Goal: Navigation & Orientation: Find specific page/section

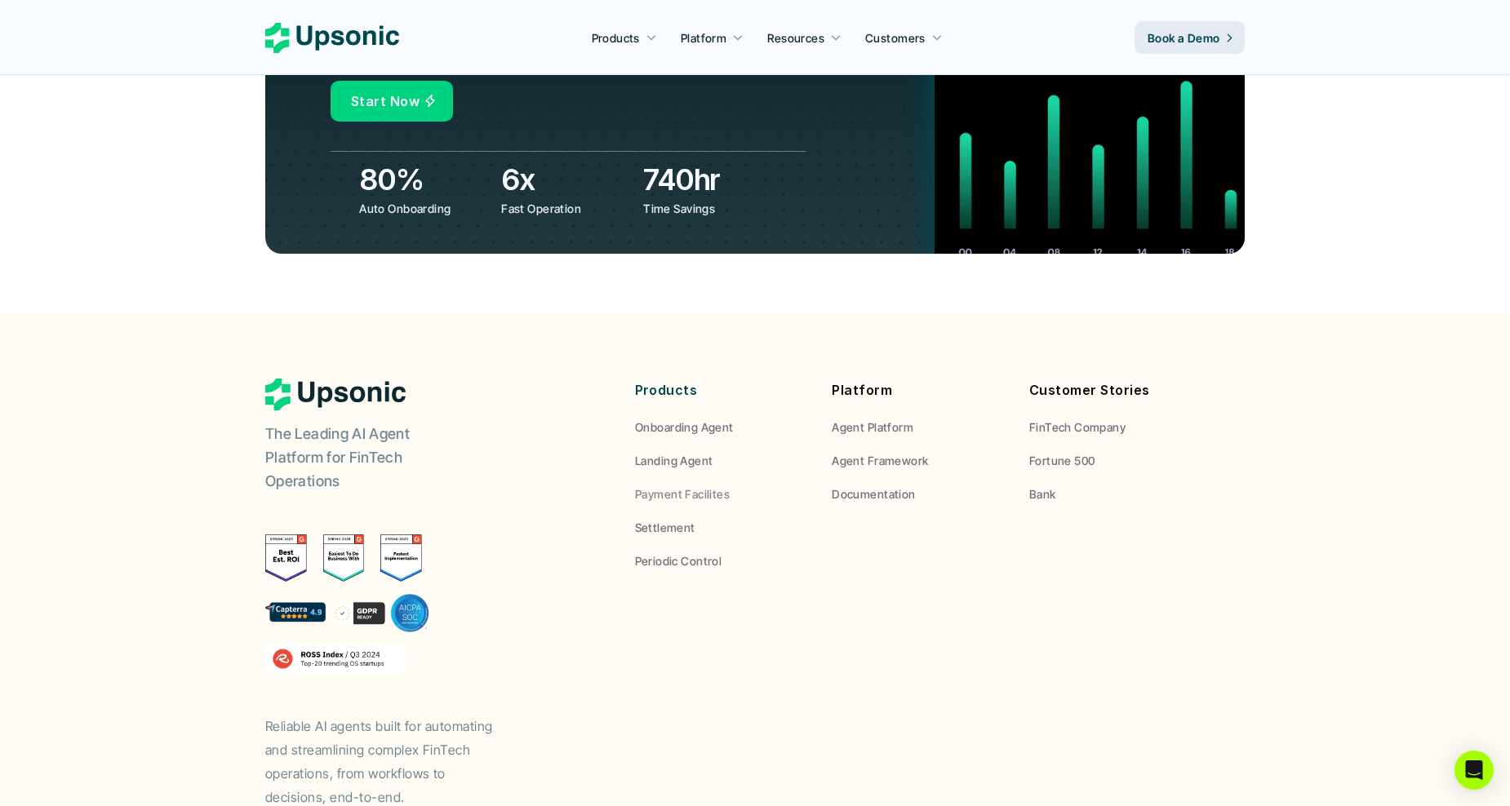
scroll to position [6012, 0]
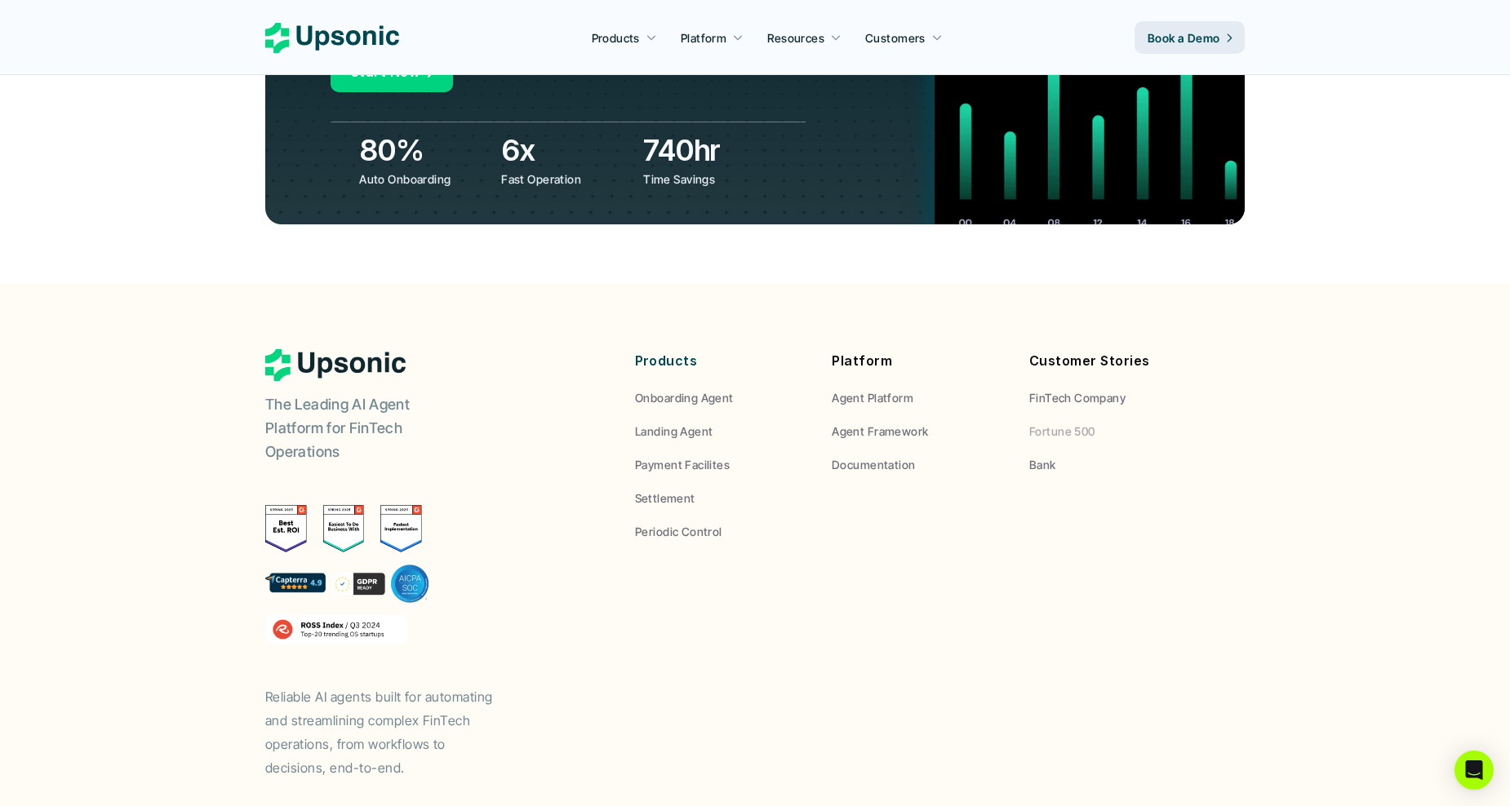
click at [1092, 423] on p "Fortune 500" at bounding box center [1062, 431] width 66 height 17
click at [1065, 456] on link "Bank" at bounding box center [1115, 464] width 173 height 17
click at [1083, 389] on p "FinTech Company" at bounding box center [1077, 397] width 96 height 17
click at [903, 389] on p "Agent Platform" at bounding box center [872, 397] width 82 height 17
click at [909, 423] on p "Agent Framework" at bounding box center [879, 431] width 96 height 17
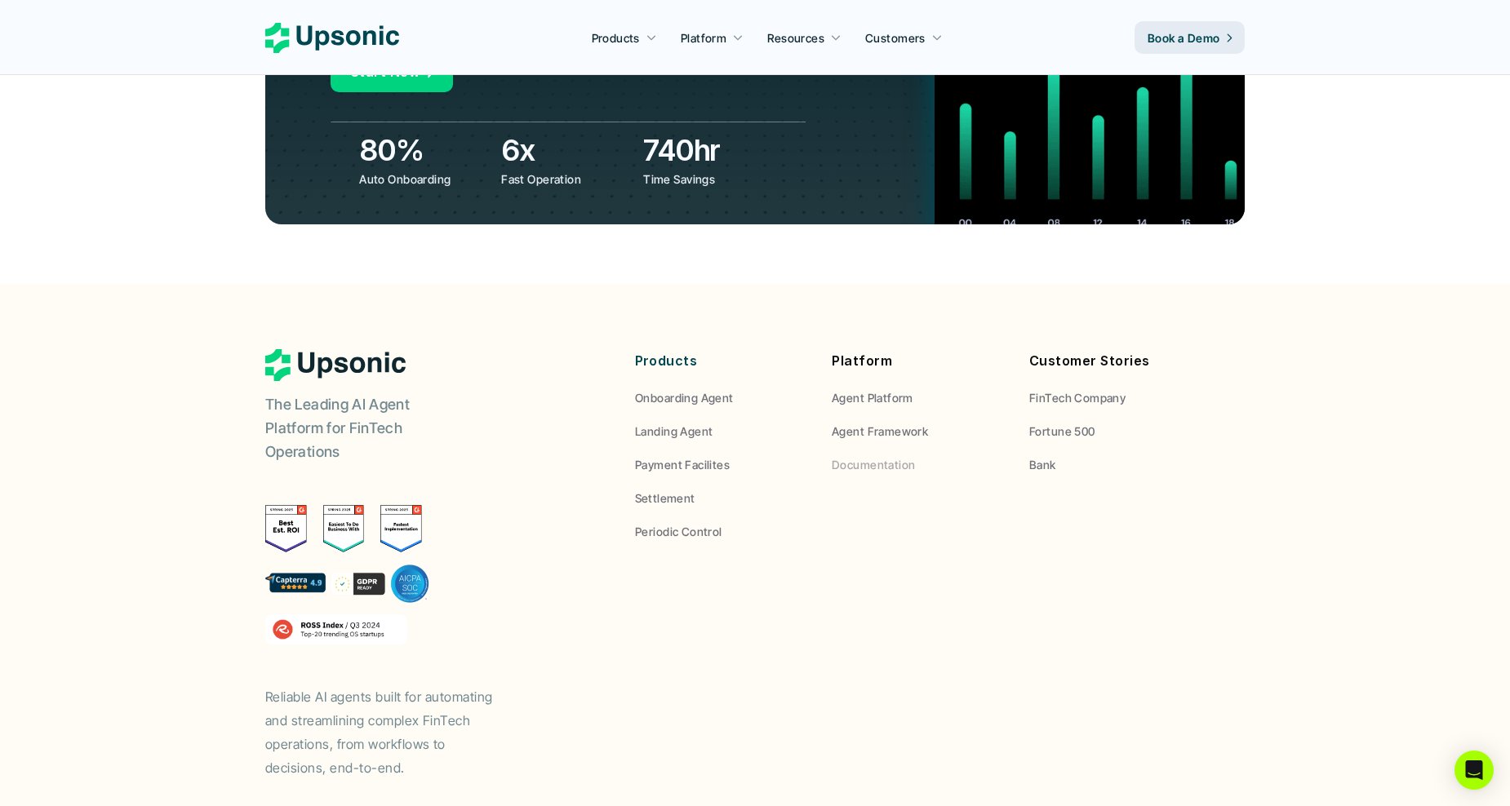
click at [899, 456] on p "Documentation" at bounding box center [872, 464] width 83 height 17
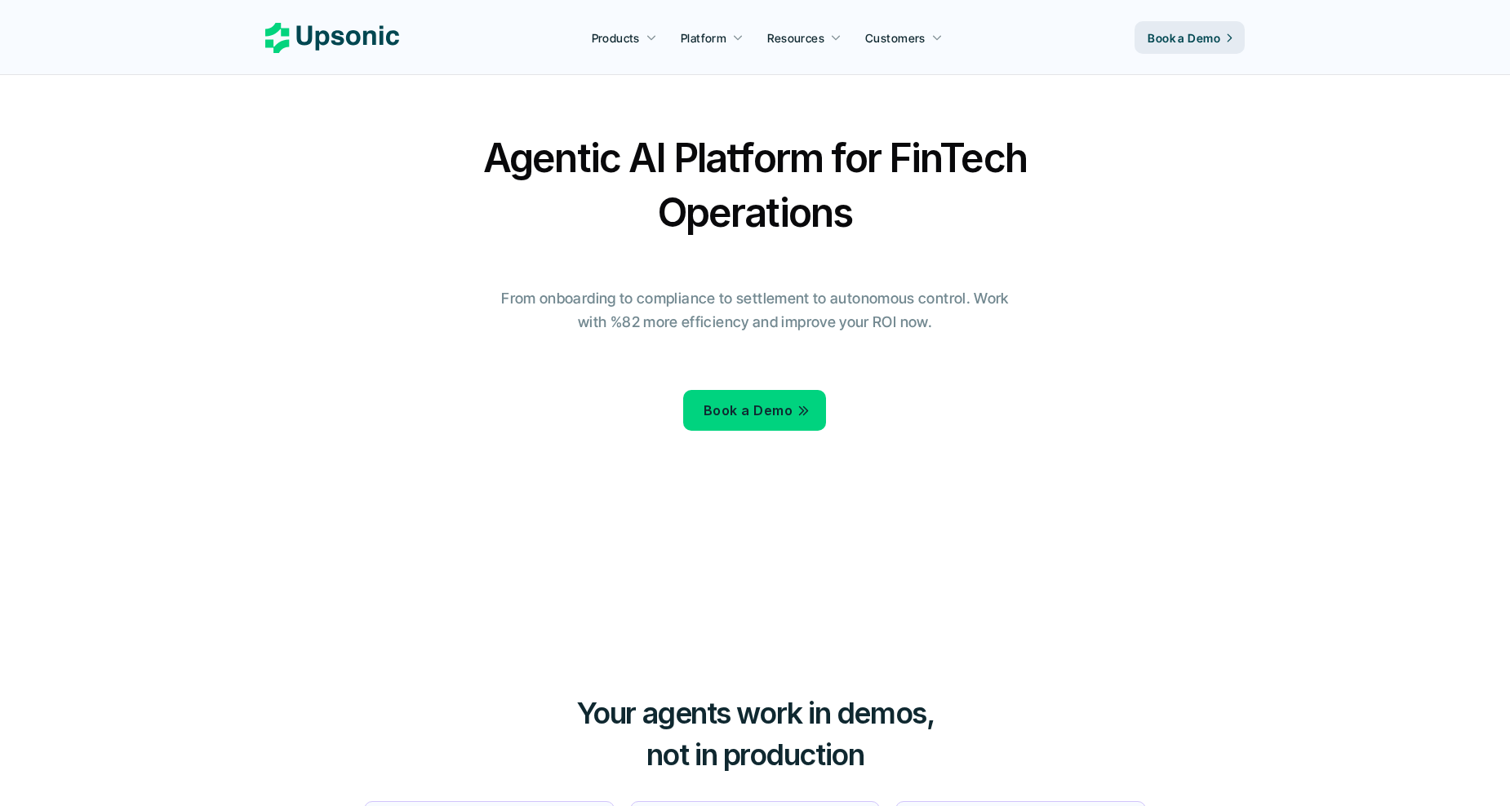
scroll to position [0, 0]
